Goal: Check status: Check status

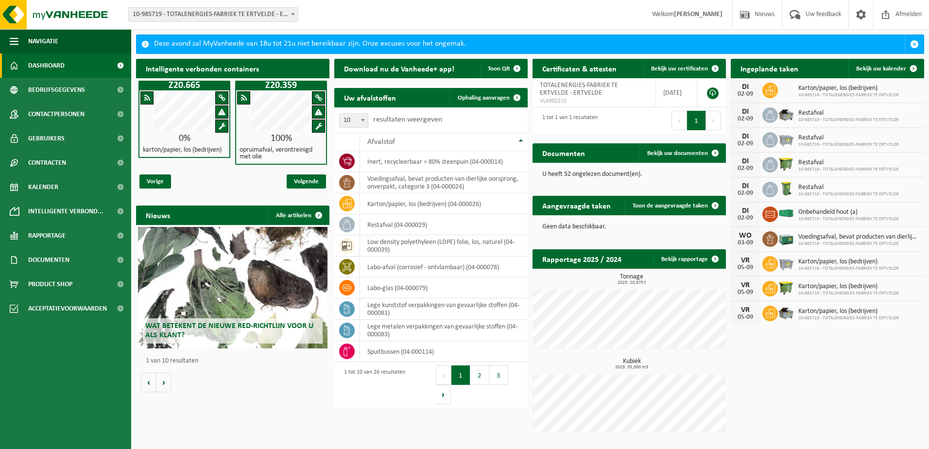
drag, startPoint x: 814, startPoint y: 100, endPoint x: 813, endPoint y: 91, distance: 8.3
click at [814, 100] on div "[DATE] Karton/papier, los (bedrijven) 10-985719 - TOTALENERGIES-FABRIEK TE ERTV…" at bounding box center [826, 90] width 193 height 25
click at [813, 91] on span "Karton/papier, los (bedrijven)" at bounding box center [848, 89] width 101 height 8
click at [881, 69] on span "Bekijk uw kalender" at bounding box center [881, 69] width 50 height 6
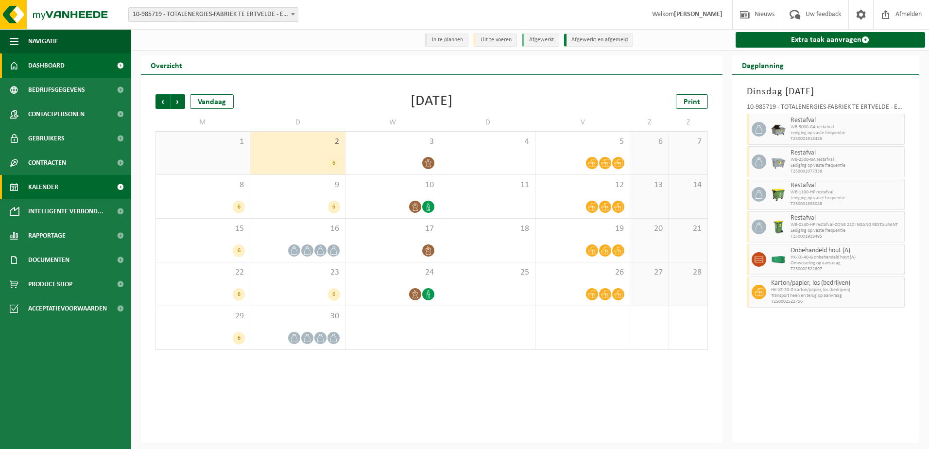
click at [45, 64] on span "Dashboard" at bounding box center [46, 65] width 36 height 24
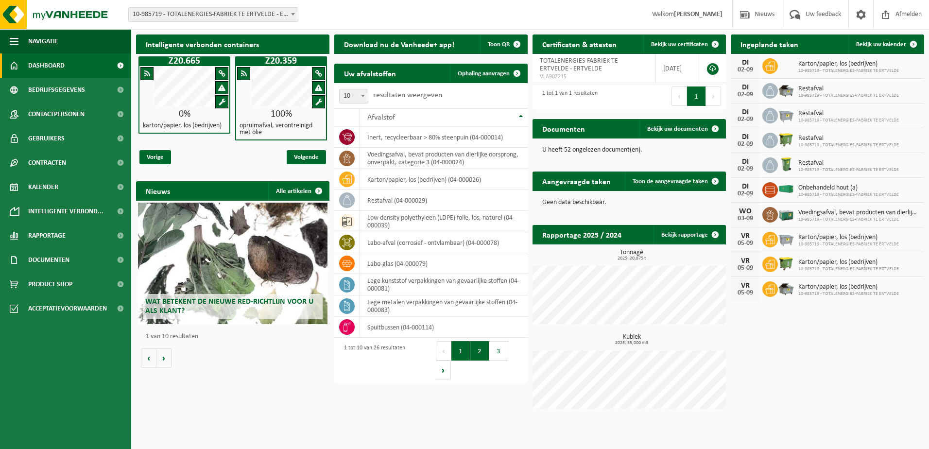
click at [479, 354] on button "2" at bounding box center [479, 350] width 19 height 19
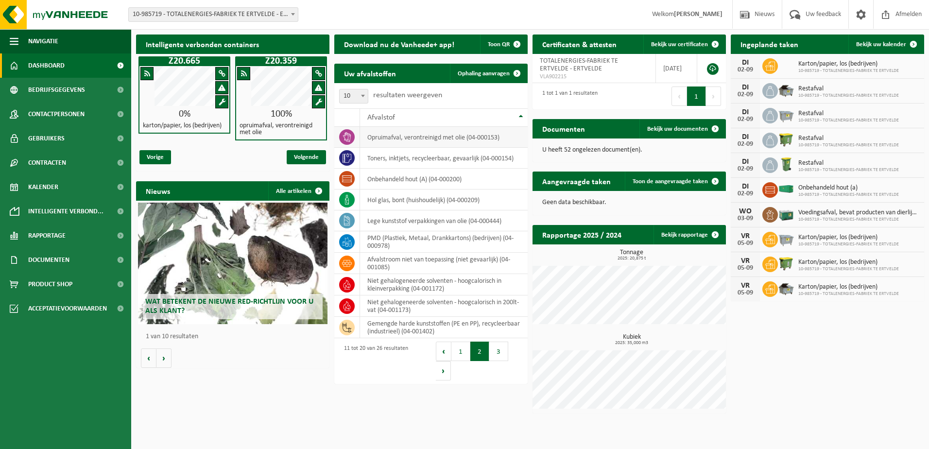
click at [426, 139] on td "opruimafval, verontreinigd met olie (04-000153)" at bounding box center [444, 137] width 168 height 21
